Goal: Information Seeking & Learning: Learn about a topic

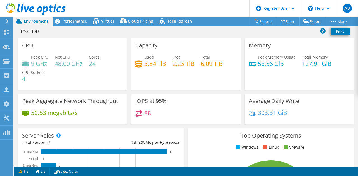
select select "USD"
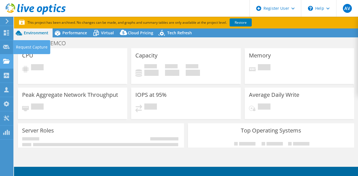
select select "Australia"
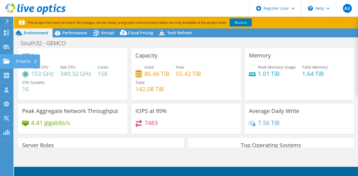
click at [8, 59] on icon at bounding box center [6, 61] width 7 height 5
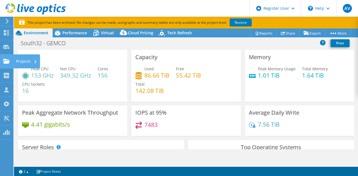
click at [13, 65] on div "Projects" at bounding box center [26, 61] width 27 height 14
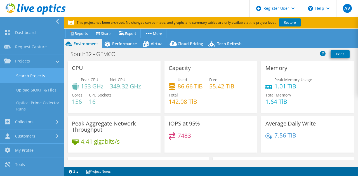
click at [19, 76] on link "Search Projects" at bounding box center [32, 76] width 64 height 14
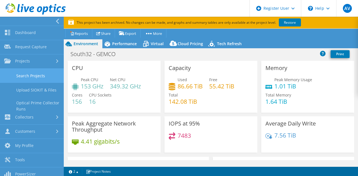
click at [19, 76] on link "Search Projects" at bounding box center [32, 76] width 64 height 14
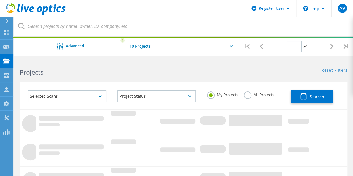
type input "1"
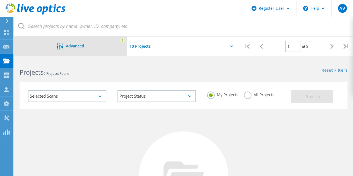
click at [101, 56] on div "Advanced 1" at bounding box center [70, 47] width 113 height 20
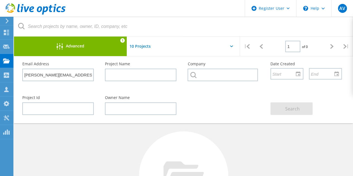
click at [102, 52] on div "Advanced 1" at bounding box center [70, 47] width 113 height 20
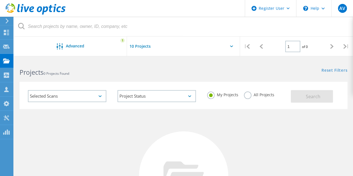
click at [245, 94] on label "All Projects" at bounding box center [259, 94] width 30 height 5
click at [0, 0] on input "All Projects" at bounding box center [0, 0] width 0 height 0
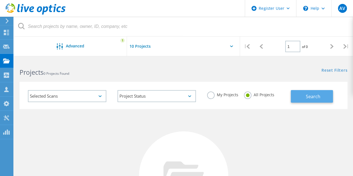
click at [319, 92] on button "Search" at bounding box center [312, 96] width 42 height 13
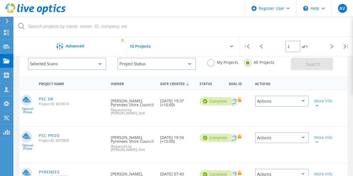
scroll to position [56, 0]
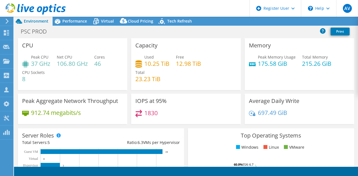
select select "USD"
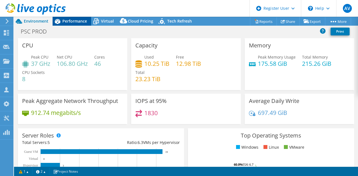
click at [72, 18] on div "Performance" at bounding box center [72, 21] width 39 height 9
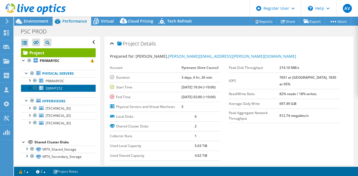
click at [54, 87] on span "DJWHP252" at bounding box center [54, 88] width 17 height 5
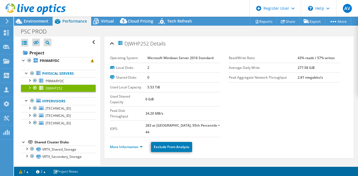
scroll to position [84, 0]
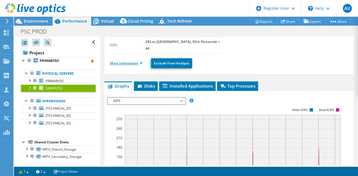
click at [134, 61] on link "More Information" at bounding box center [126, 63] width 33 height 5
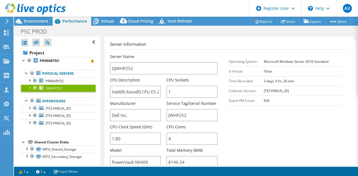
scroll to position [140, 0]
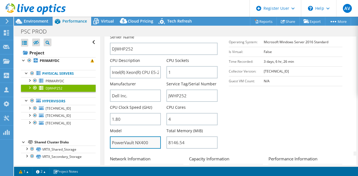
drag, startPoint x: 151, startPoint y: 123, endPoint x: 113, endPoint y: 127, distance: 38.3
click at [113, 137] on input "PowerVault NX400" at bounding box center [135, 143] width 51 height 12
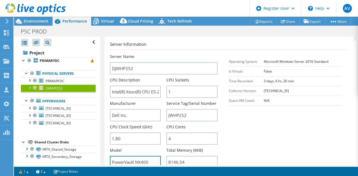
scroll to position [112, 0]
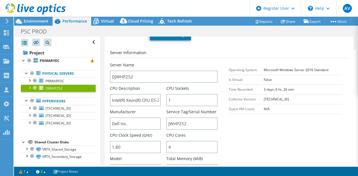
click at [242, 122] on section "Server Information Server Name DJWHP252 CPU Description Intel(R) Xeon(R) CPU E5…" at bounding box center [230, 114] width 241 height 130
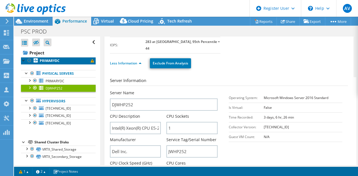
click at [49, 61] on b "PRIMARYDC" at bounding box center [50, 60] width 20 height 5
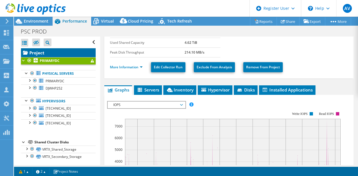
click at [49, 49] on link "Project" at bounding box center [58, 52] width 75 height 9
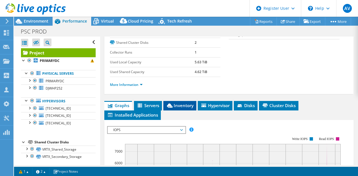
click at [189, 108] on span "Inventory" at bounding box center [179, 106] width 27 height 6
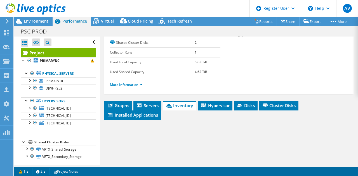
scroll to position [168, 0]
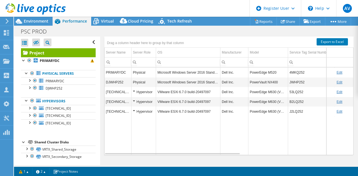
click at [158, 77] on td "Microsoft Windows Server 2016 Standard" at bounding box center [188, 73] width 64 height 10
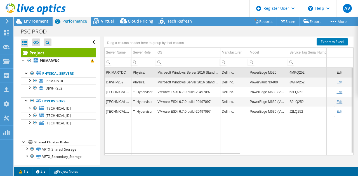
click at [134, 96] on div "Hypervisor" at bounding box center [144, 92] width 22 height 7
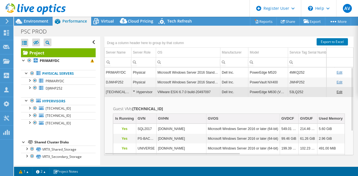
click at [134, 96] on div "Hypervisor" at bounding box center [144, 92] width 22 height 7
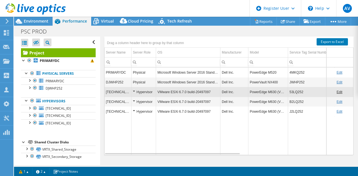
click at [39, 18] on div at bounding box center [33, 9] width 66 height 19
click at [39, 20] on span "Environment" at bounding box center [36, 20] width 25 height 5
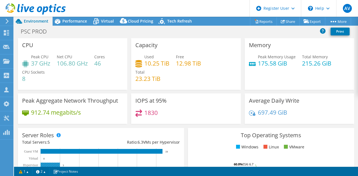
scroll to position [0, 0]
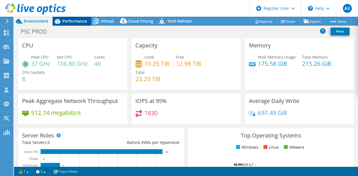
click at [82, 22] on span "Performance" at bounding box center [74, 20] width 25 height 5
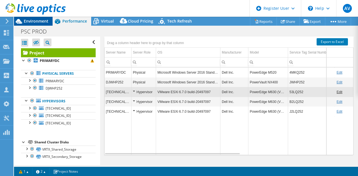
click at [21, 24] on icon at bounding box center [19, 21] width 10 height 10
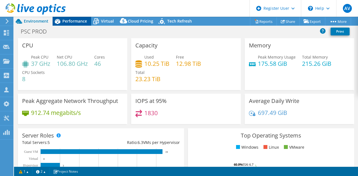
click at [80, 22] on span "Performance" at bounding box center [74, 20] width 25 height 5
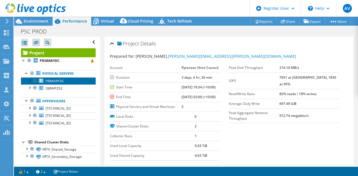
click at [58, 80] on span "PRIMARYDC" at bounding box center [55, 81] width 19 height 5
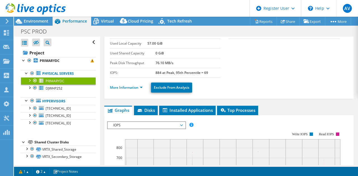
scroll to position [56, 0]
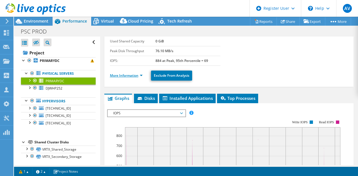
click at [126, 76] on link "More Information" at bounding box center [126, 75] width 33 height 5
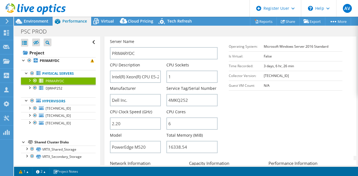
scroll to position [140, 0]
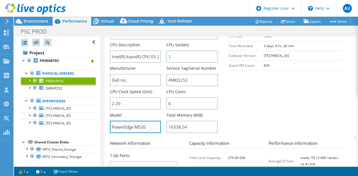
drag, startPoint x: 148, startPoint y: 127, endPoint x: 125, endPoint y: 128, distance: 22.9
click at [125, 128] on input "PowerEdge M520" at bounding box center [135, 127] width 51 height 12
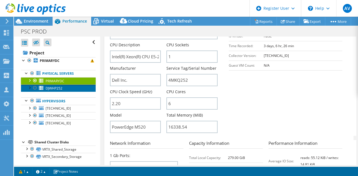
click at [58, 88] on span "DJWHP252" at bounding box center [54, 88] width 17 height 5
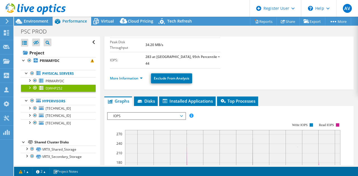
scroll to position [24, 0]
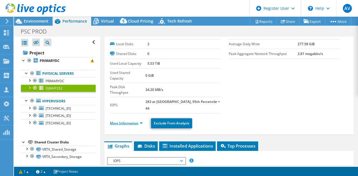
click at [128, 121] on link "More Information" at bounding box center [126, 123] width 33 height 5
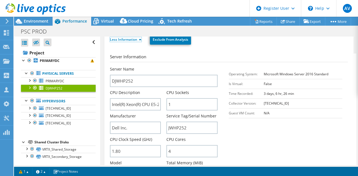
scroll to position [136, 0]
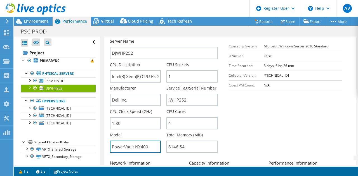
drag, startPoint x: 151, startPoint y: 132, endPoint x: 107, endPoint y: 133, distance: 43.9
click at [107, 133] on div "DJWHP252 Details Operating System Microsoft Windows Server 2016 Standard Local …" at bounding box center [228, 101] width 249 height 400
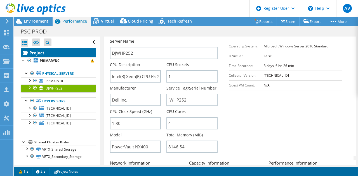
click at [48, 54] on link "Project" at bounding box center [58, 52] width 75 height 9
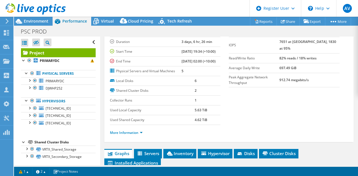
scroll to position [56, 0]
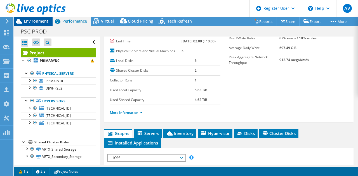
click at [45, 22] on span "Environment" at bounding box center [36, 20] width 25 height 5
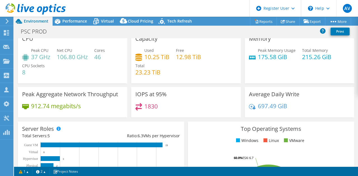
scroll to position [0, 0]
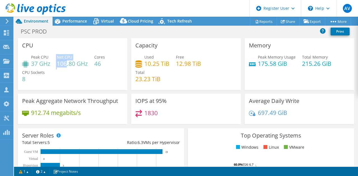
drag, startPoint x: 56, startPoint y: 65, endPoint x: 66, endPoint y: 65, distance: 10.1
click at [66, 65] on div "Peak CPU 37 GHz Net CPU 106.80 GHz Cores 46 CPU Sockets 8" at bounding box center [72, 71] width 101 height 34
drag, startPoint x: 32, startPoint y: 63, endPoint x: 36, endPoint y: 63, distance: 4.5
click at [36, 63] on h4 "37 GHz" at bounding box center [40, 64] width 19 height 6
click at [67, 85] on div "Peak CPU 37 GHz Net CPU 106.80 GHz Cores 46 CPU Sockets 8" at bounding box center [72, 71] width 101 height 34
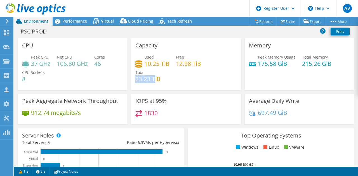
drag, startPoint x: 135, startPoint y: 79, endPoint x: 153, endPoint y: 79, distance: 18.2
click at [153, 79] on h4 "23.23 TiB" at bounding box center [147, 79] width 25 height 6
drag, startPoint x: 144, startPoint y: 63, endPoint x: 156, endPoint y: 64, distance: 12.9
click at [156, 64] on h4 "10.25 TiB" at bounding box center [156, 64] width 25 height 6
click at [67, 25] on div "Performance" at bounding box center [72, 21] width 39 height 9
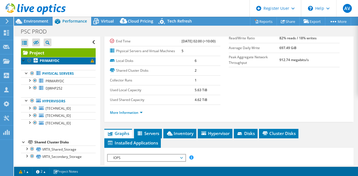
click at [91, 62] on span at bounding box center [92, 60] width 3 height 3
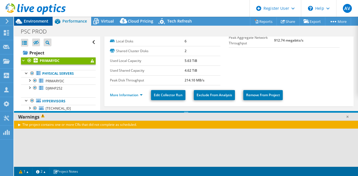
click at [36, 24] on div "Environment" at bounding box center [33, 21] width 39 height 9
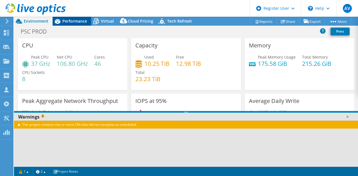
click at [60, 23] on icon at bounding box center [58, 21] width 10 height 10
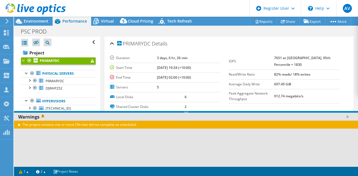
drag, startPoint x: 149, startPoint y: 58, endPoint x: 182, endPoint y: 59, distance: 32.4
click at [182, 59] on tr "Duration 3 days, 6 hr, 26 min" at bounding box center [165, 58] width 111 height 10
click at [348, 118] on link at bounding box center [347, 117] width 6 height 6
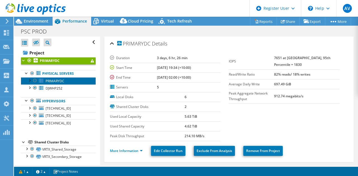
click at [60, 81] on span "PRIMARYDC" at bounding box center [55, 81] width 19 height 5
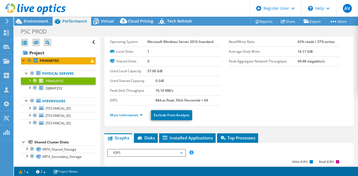
scroll to position [28, 0]
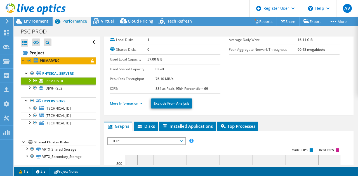
click at [136, 104] on link "More Information" at bounding box center [126, 103] width 33 height 5
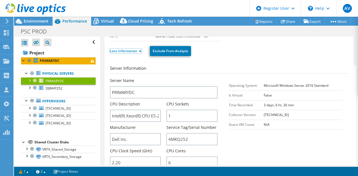
scroll to position [112, 0]
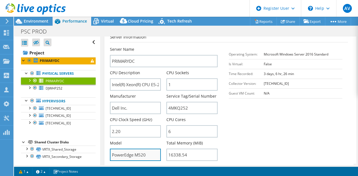
drag, startPoint x: 148, startPoint y: 154, endPoint x: 137, endPoint y: 153, distance: 10.4
click at [137, 153] on input "PowerEdge M520" at bounding box center [135, 155] width 51 height 12
click at [226, 128] on section "Server Information Server Name PRIMARYDC CPU Description Intel(R) Xeon(R) CPU E…" at bounding box center [230, 99] width 241 height 130
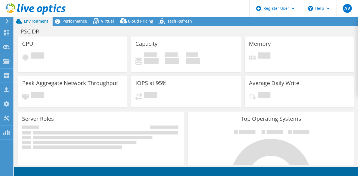
select select "USD"
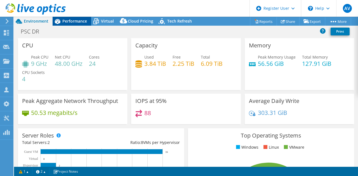
click at [73, 23] on span "Performance" at bounding box center [74, 20] width 25 height 5
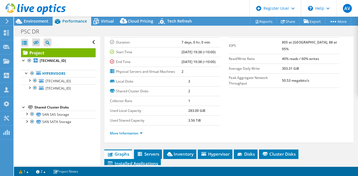
scroll to position [69, 0]
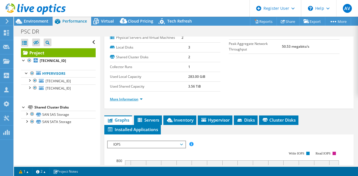
click at [133, 102] on link "More Information" at bounding box center [126, 99] width 33 height 5
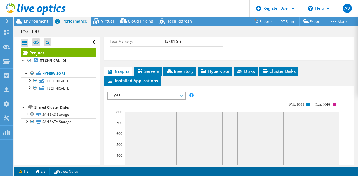
scroll to position [289, 0]
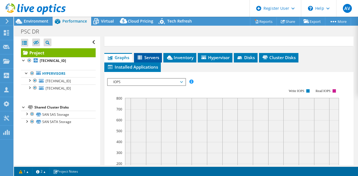
click at [145, 60] on span "Servers" at bounding box center [148, 58] width 22 height 6
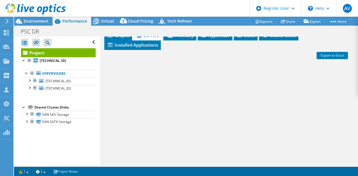
scroll to position [322, 0]
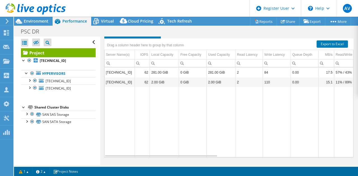
click at [178, 27] on span "Inventory" at bounding box center [179, 24] width 27 height 6
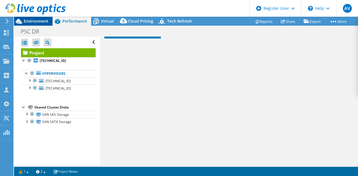
click at [32, 23] on span "Environment" at bounding box center [36, 20] width 25 height 5
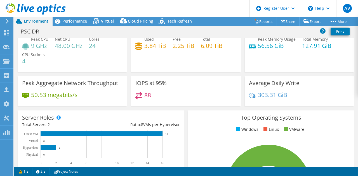
scroll to position [0, 0]
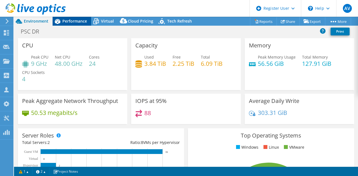
click at [61, 23] on icon at bounding box center [58, 21] width 10 height 10
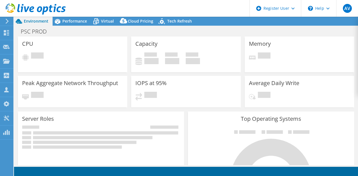
select select "USD"
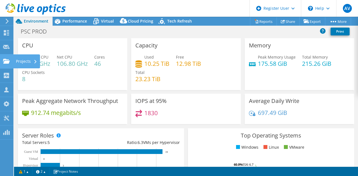
click at [4, 62] on icon at bounding box center [6, 61] width 7 height 5
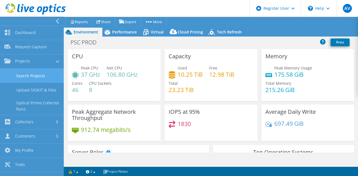
click at [16, 74] on link "Search Projects" at bounding box center [32, 76] width 64 height 14
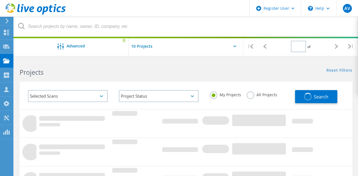
type input "1"
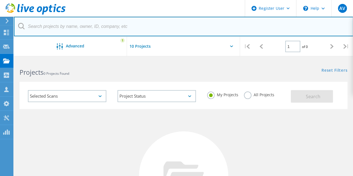
click at [80, 27] on input "text" at bounding box center [184, 27] width 340 height 20
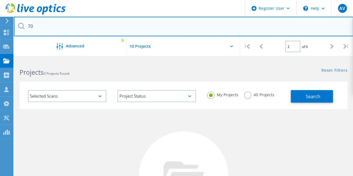
type input "7"
type input "3078578"
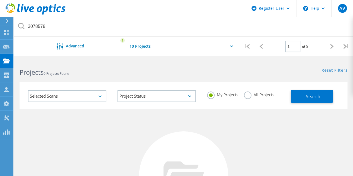
click at [261, 98] on div "All Projects" at bounding box center [259, 96] width 30 height 8
click at [249, 97] on label "All Projects" at bounding box center [259, 94] width 30 height 5
click at [0, 0] on input "All Projects" at bounding box center [0, 0] width 0 height 0
click at [295, 99] on button "Search" at bounding box center [312, 96] width 42 height 13
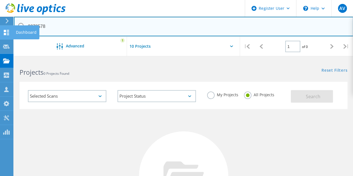
drag, startPoint x: 58, startPoint y: 28, endPoint x: 6, endPoint y: 28, distance: 51.1
click at [7, 60] on div "Register User \n Help Explore Helpful Articles Contact Support AV Dell User Arc…" at bounding box center [176, 168] width 353 height 217
click at [37, 25] on input "3078578" at bounding box center [184, 27] width 340 height 20
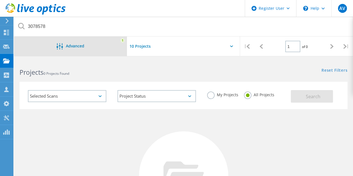
click at [53, 47] on div "Advanced" at bounding box center [70, 46] width 113 height 7
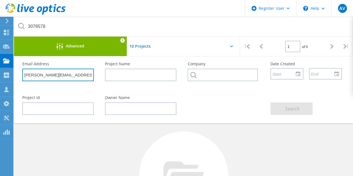
click at [80, 76] on input "Scott.Wright@pyrenees.vic.gov.au" at bounding box center [58, 75] width 72 height 13
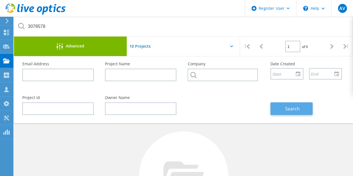
click at [282, 109] on button "Search" at bounding box center [292, 109] width 42 height 13
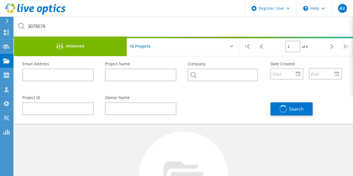
click at [101, 51] on div "Advanced" at bounding box center [70, 47] width 113 height 20
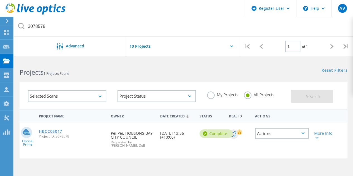
click at [56, 130] on link "HBCC05017" at bounding box center [50, 132] width 23 height 4
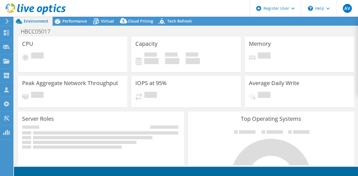
select select "USD"
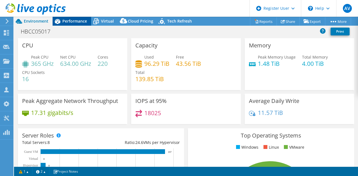
click at [71, 22] on span "Performance" at bounding box center [74, 20] width 25 height 5
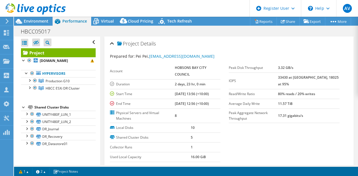
click at [179, 78] on td "HOBSONS BAY CITY COUNCIL" at bounding box center [198, 71] width 46 height 16
